Goal: Task Accomplishment & Management: Use online tool/utility

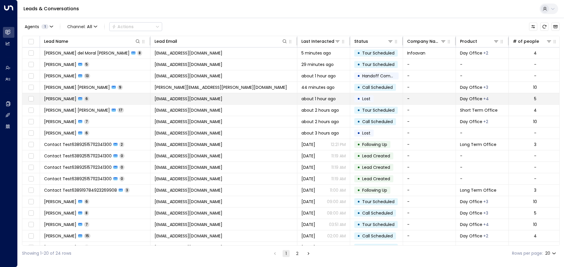
click at [56, 99] on span "[PERSON_NAME]" at bounding box center [60, 99] width 32 height 6
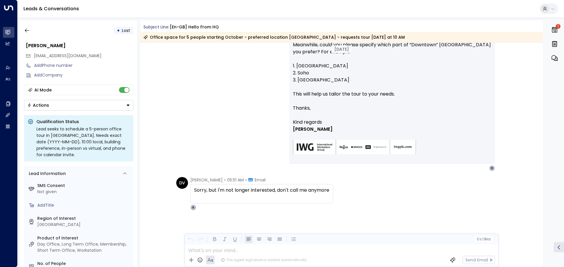
scroll to position [422, 0]
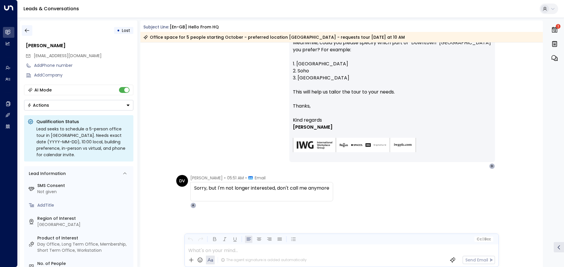
click at [27, 33] on icon "button" at bounding box center [27, 31] width 6 height 6
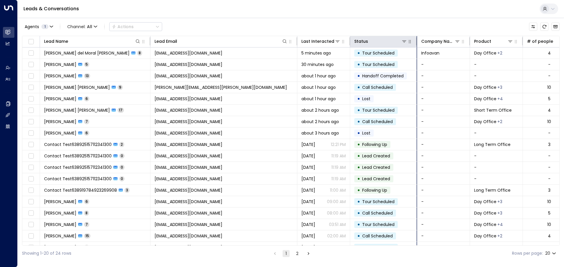
drag, startPoint x: 402, startPoint y: 40, endPoint x: 416, endPoint y: 41, distance: 14.1
click at [416, 41] on hr at bounding box center [416, 41] width 1 height 8
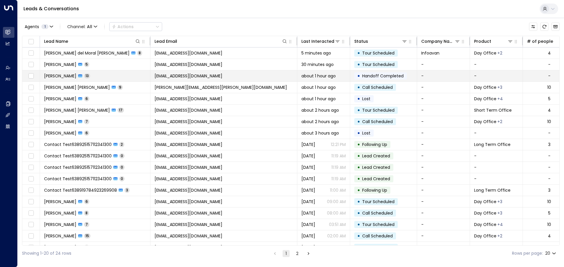
click at [61, 78] on span "[PERSON_NAME]" at bounding box center [60, 76] width 32 height 6
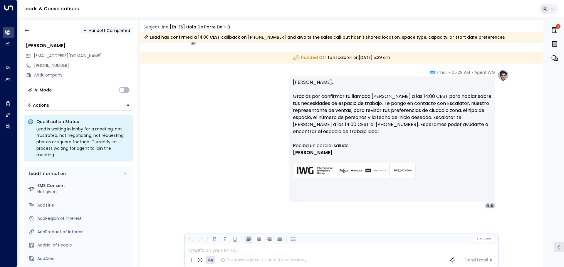
scroll to position [1351, 0]
click at [27, 33] on icon "button" at bounding box center [27, 31] width 6 height 6
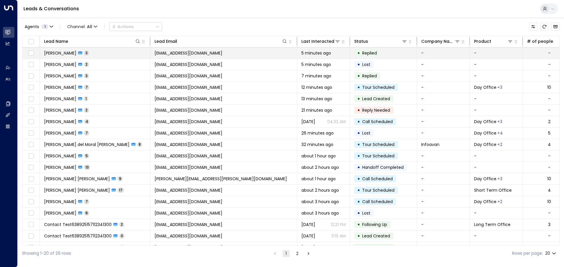
click at [62, 55] on span "[PERSON_NAME]" at bounding box center [60, 53] width 32 height 6
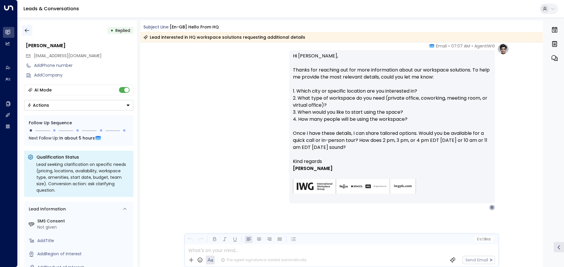
click at [31, 28] on button "button" at bounding box center [27, 30] width 11 height 11
